Goal: Task Accomplishment & Management: Complete application form

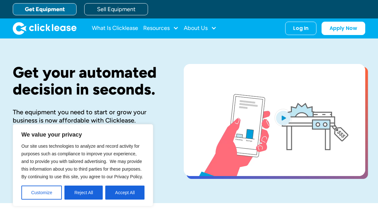
click at [105, 94] on h1 "Get your automated decision in seconds." at bounding box center [88, 81] width 150 height 34
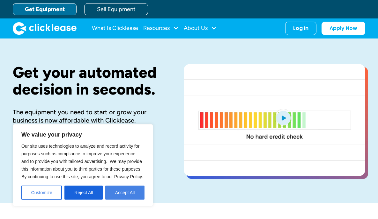
click at [116, 188] on button "Accept All" at bounding box center [124, 193] width 39 height 14
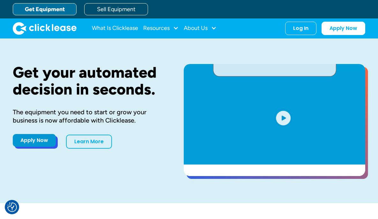
click at [39, 140] on link "Apply Now" at bounding box center [34, 140] width 43 height 13
